Goal: Navigation & Orientation: Understand site structure

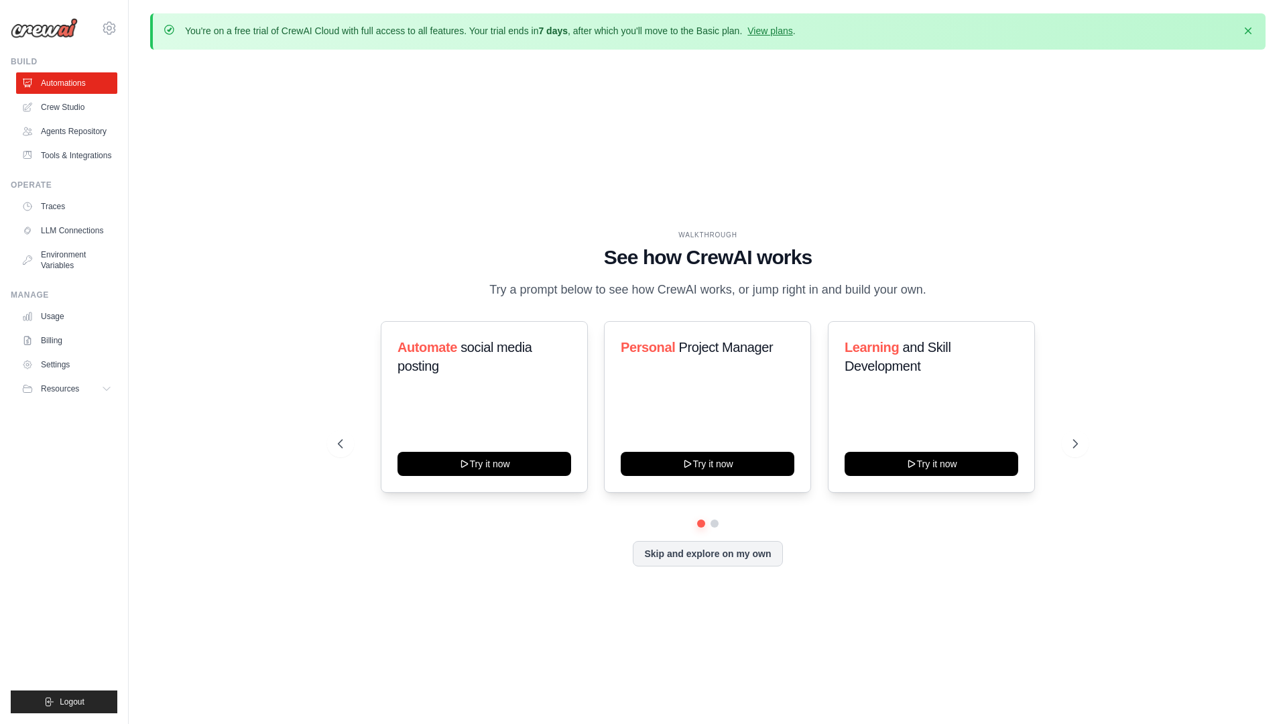
click at [329, 144] on div "WALKTHROUGH See how [PERSON_NAME] works Try a prompt below to see how [PERSON_N…" at bounding box center [708, 408] width 1116 height 697
click at [96, 133] on link "Agents Repository" at bounding box center [67, 131] width 101 height 21
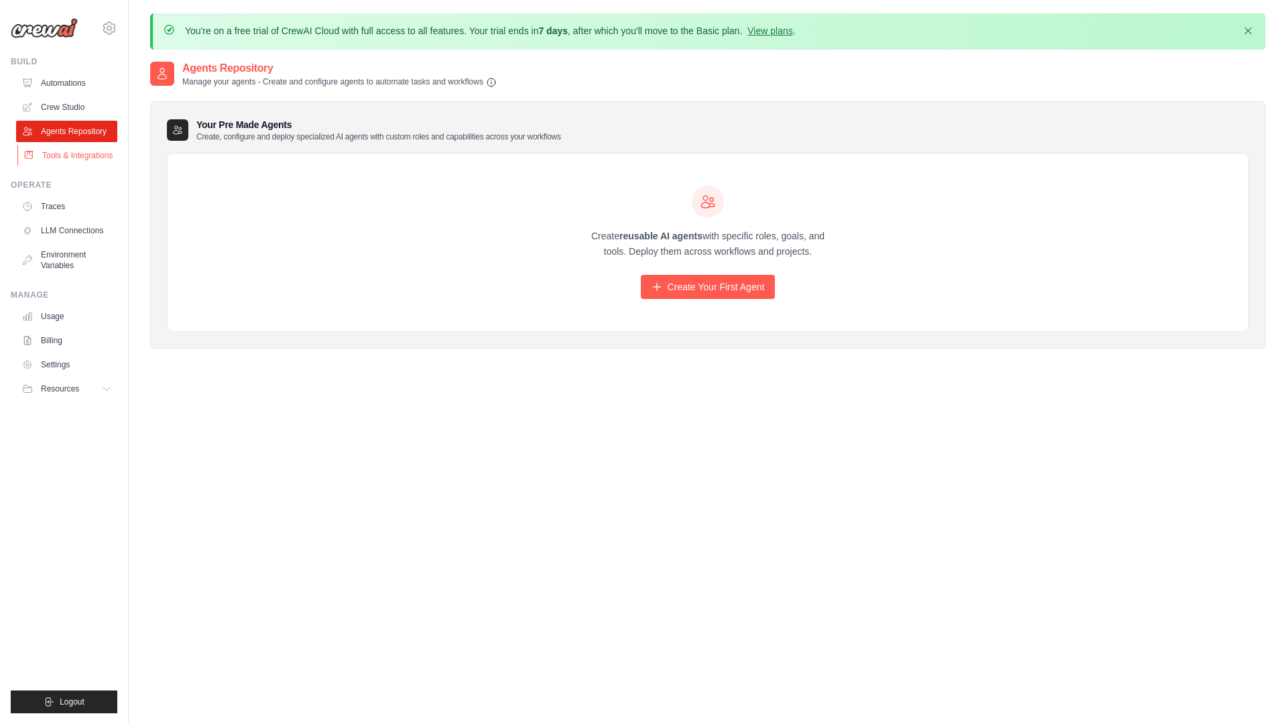
click at [64, 152] on link "Tools & Integrations" at bounding box center [67, 155] width 101 height 21
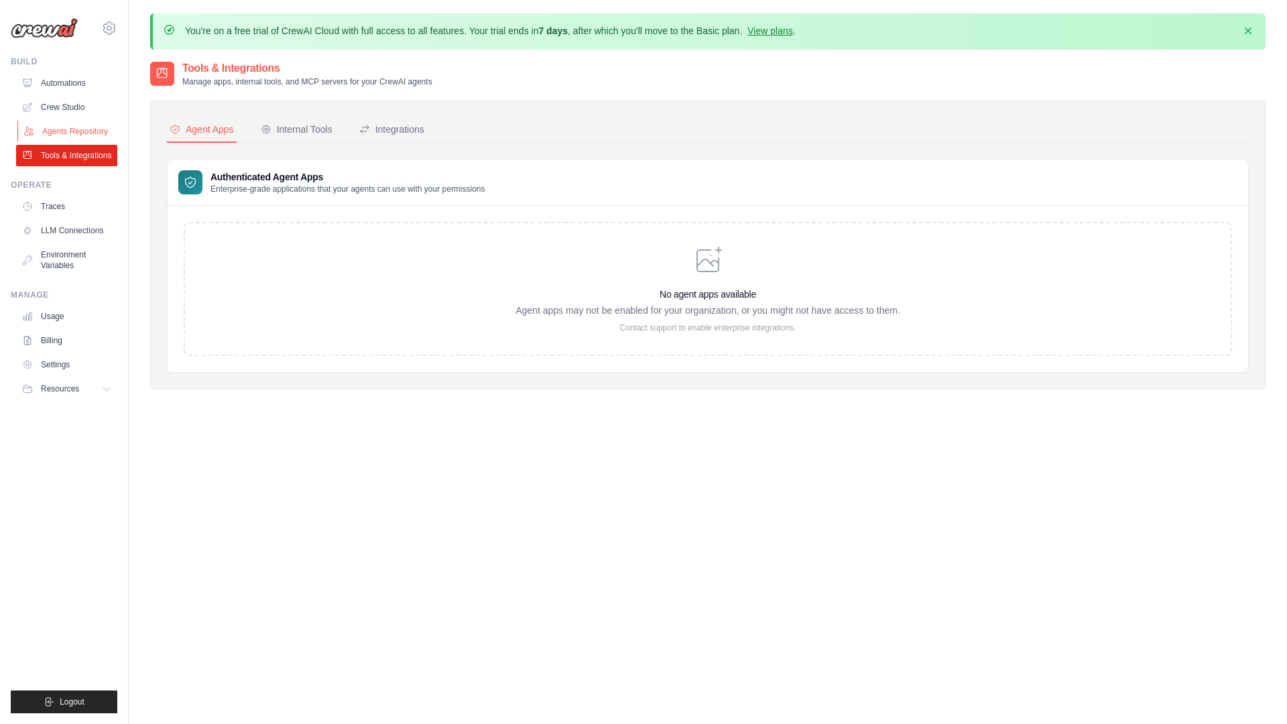
click at [72, 125] on link "Agents Repository" at bounding box center [67, 131] width 101 height 21
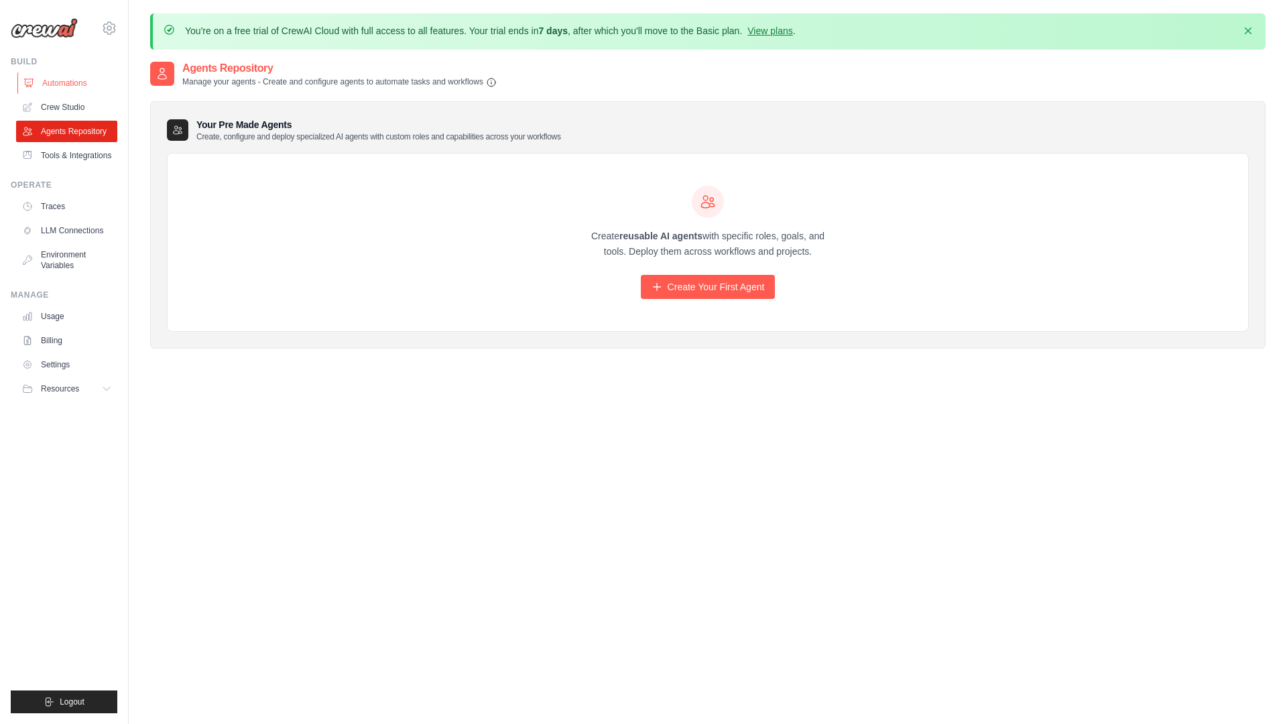
click at [68, 80] on link "Automations" at bounding box center [67, 82] width 101 height 21
